Goal: Task Accomplishment & Management: Manage account settings

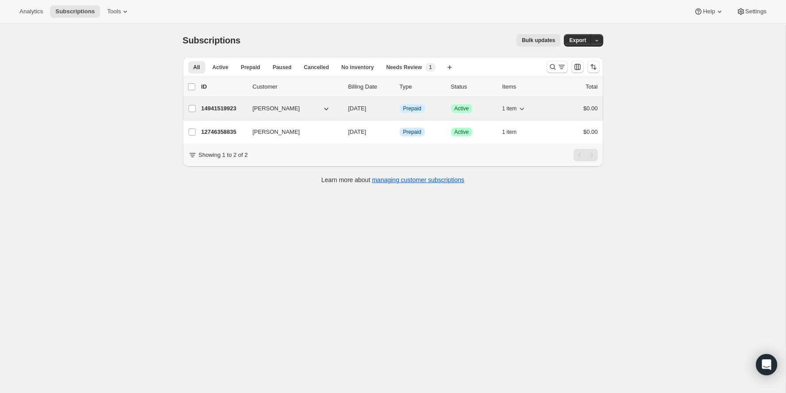
click at [231, 111] on p "14941519923" at bounding box center [223, 108] width 44 height 9
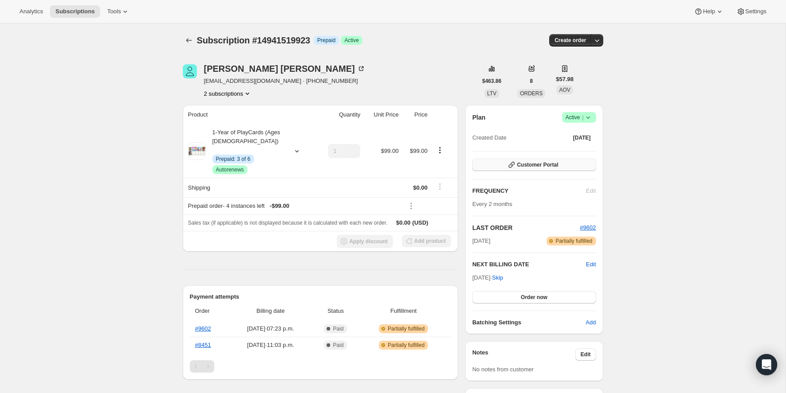
click at [545, 169] on button "Customer Portal" at bounding box center [533, 164] width 123 height 12
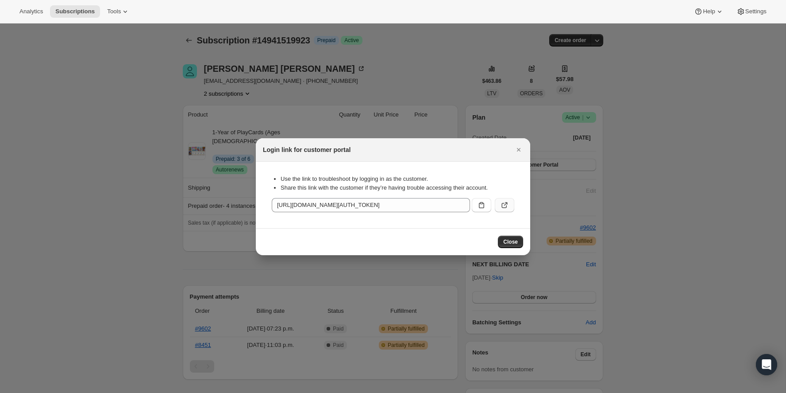
click at [509, 200] on button ":r2u:" at bounding box center [504, 205] width 19 height 14
